Goal: Information Seeking & Learning: Understand process/instructions

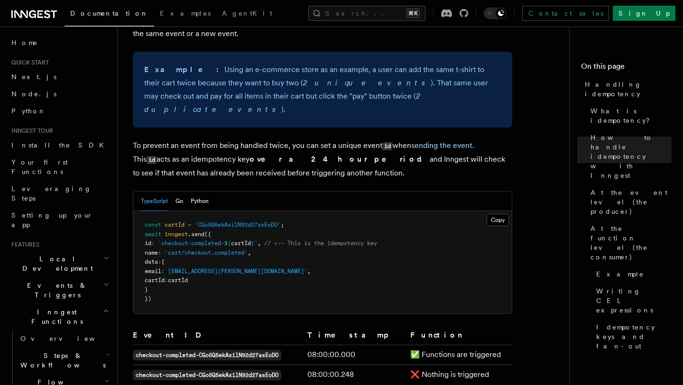
scroll to position [396, 0]
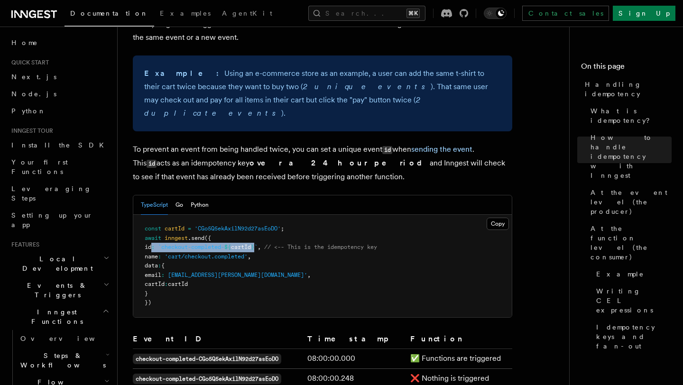
drag, startPoint x: 152, startPoint y: 236, endPoint x: 266, endPoint y: 233, distance: 114.0
click at [266, 244] on span "id : `checkout-completed- ${ cartId } ` , // <-- This is the idempotency key" at bounding box center [261, 247] width 233 height 7
click at [258, 244] on span "`" at bounding box center [255, 247] width 3 height 7
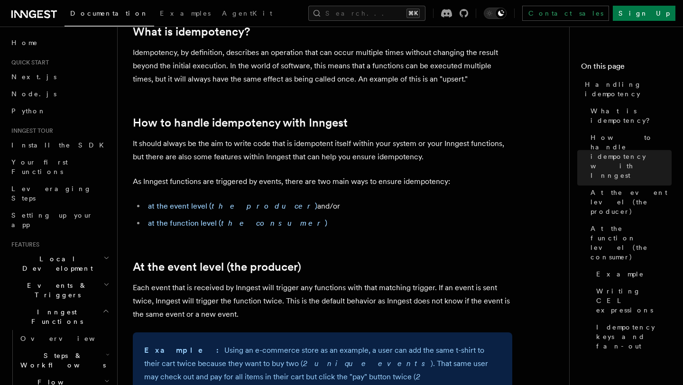
scroll to position [0, 0]
